Goal: Obtain resource: Obtain resource

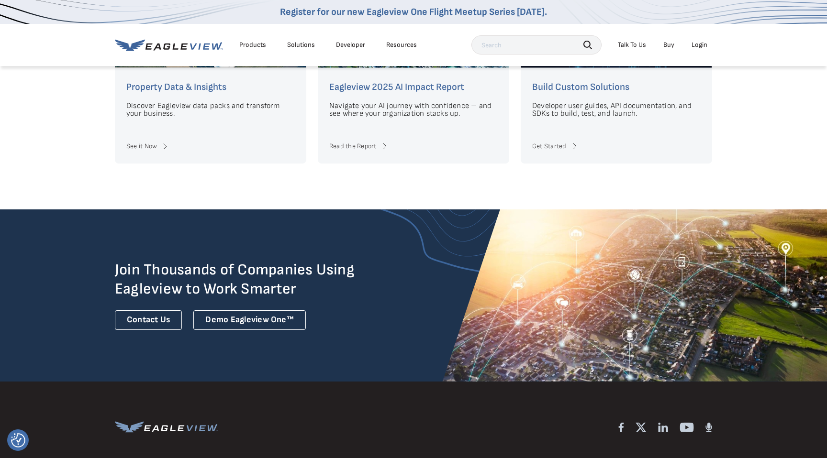
scroll to position [2551, 0]
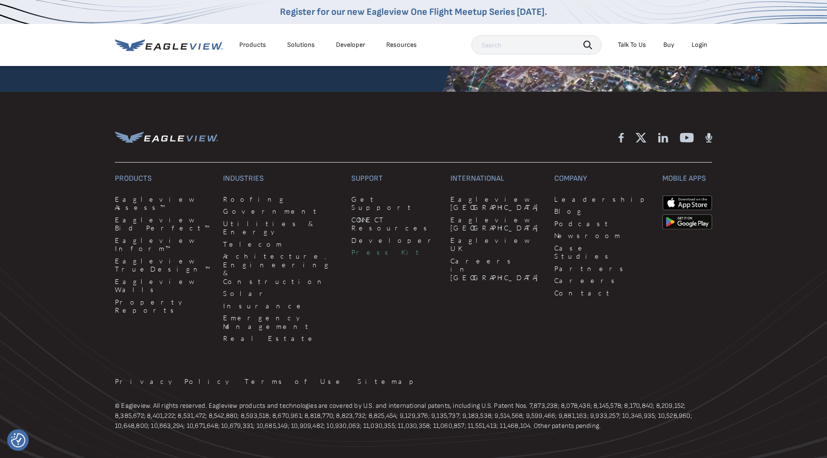
click at [351, 248] on link "Press Kit" at bounding box center [395, 252] width 88 height 9
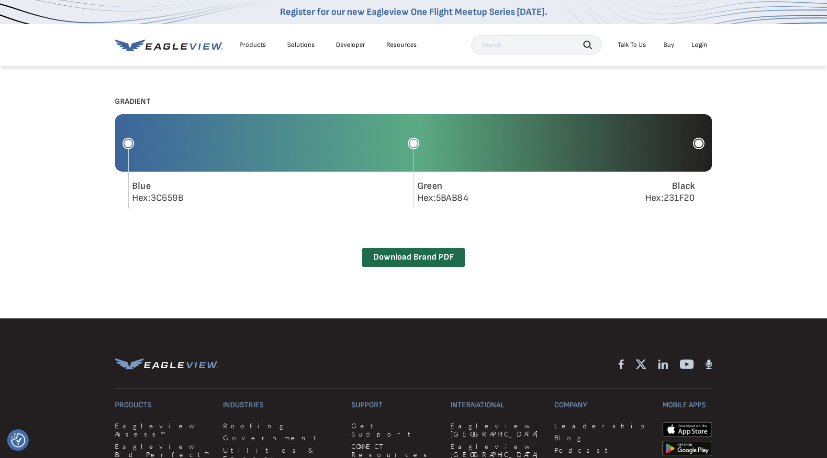
scroll to position [954, 0]
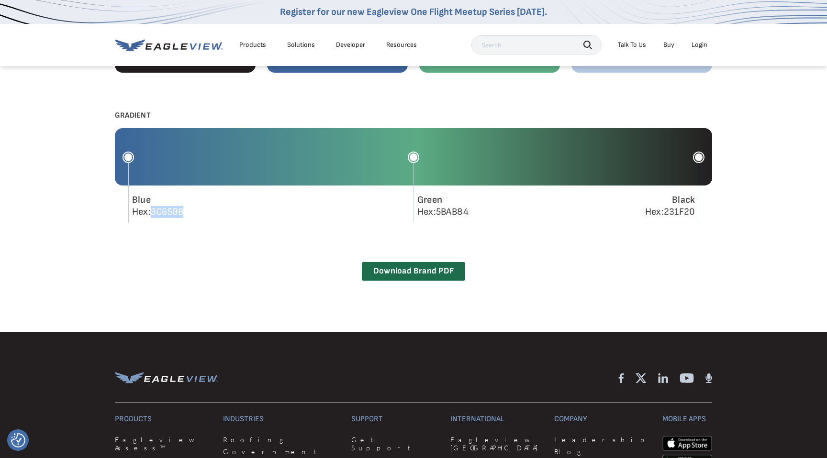
drag, startPoint x: 151, startPoint y: 212, endPoint x: 183, endPoint y: 211, distance: 32.1
click at [183, 211] on div "Blue Hex:3C659B" at bounding box center [157, 206] width 51 height 24
copy div "3C659B"
